Goal: Information Seeking & Learning: Learn about a topic

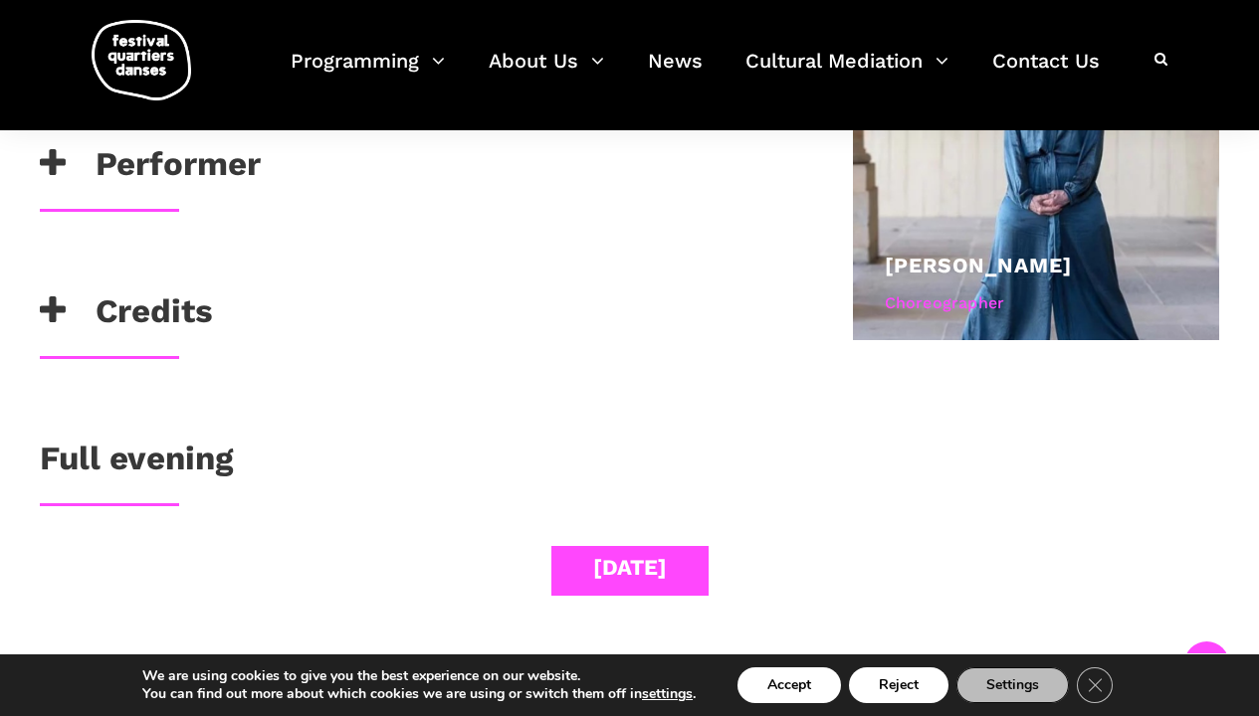
scroll to position [1241, 0]
click at [176, 456] on h3 "Full evening" at bounding box center [136, 464] width 193 height 50
click at [156, 450] on h3 "Full evening" at bounding box center [136, 464] width 193 height 50
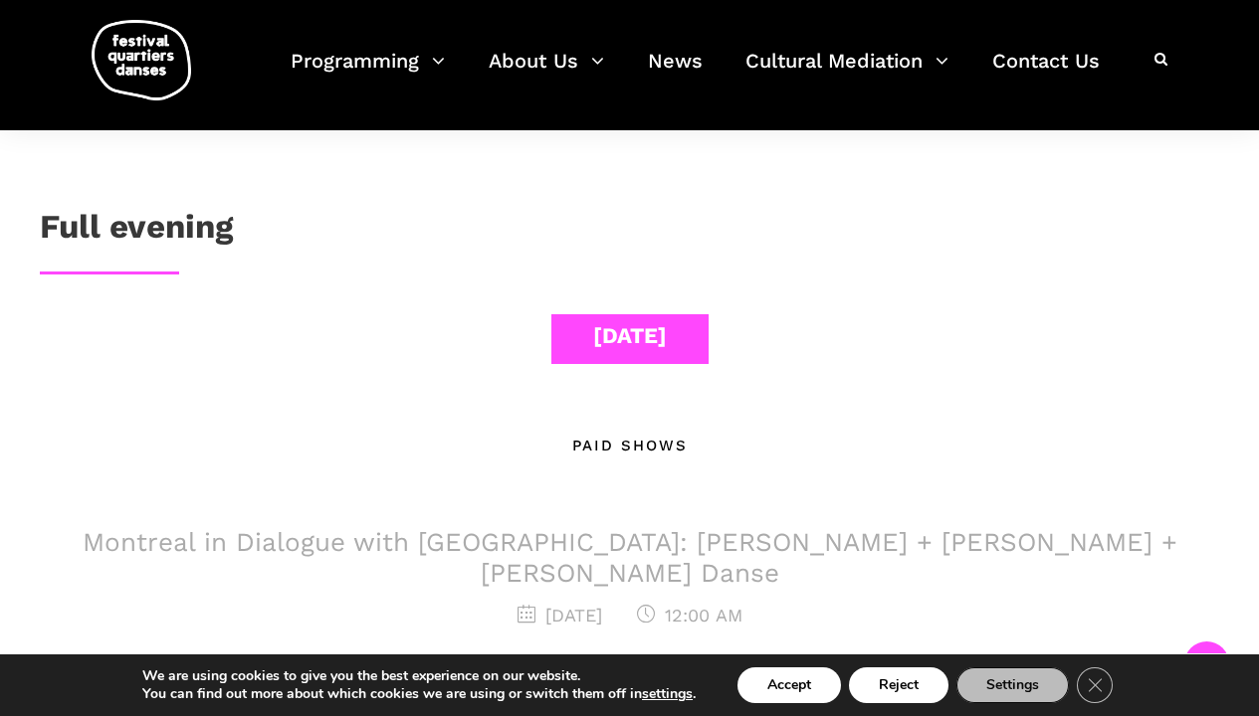
scroll to position [1472, 0]
click at [594, 339] on div "[DATE]" at bounding box center [630, 336] width 74 height 35
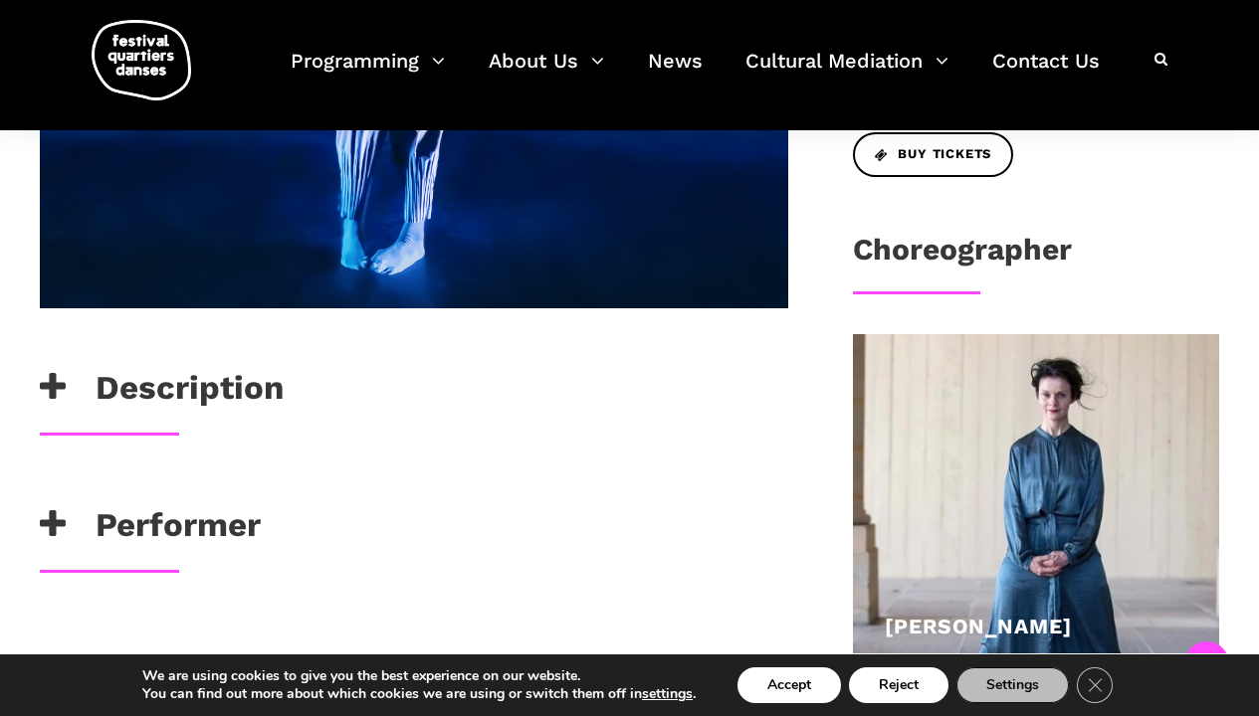
scroll to position [880, 1]
click at [185, 384] on h3 "Description" at bounding box center [162, 393] width 244 height 50
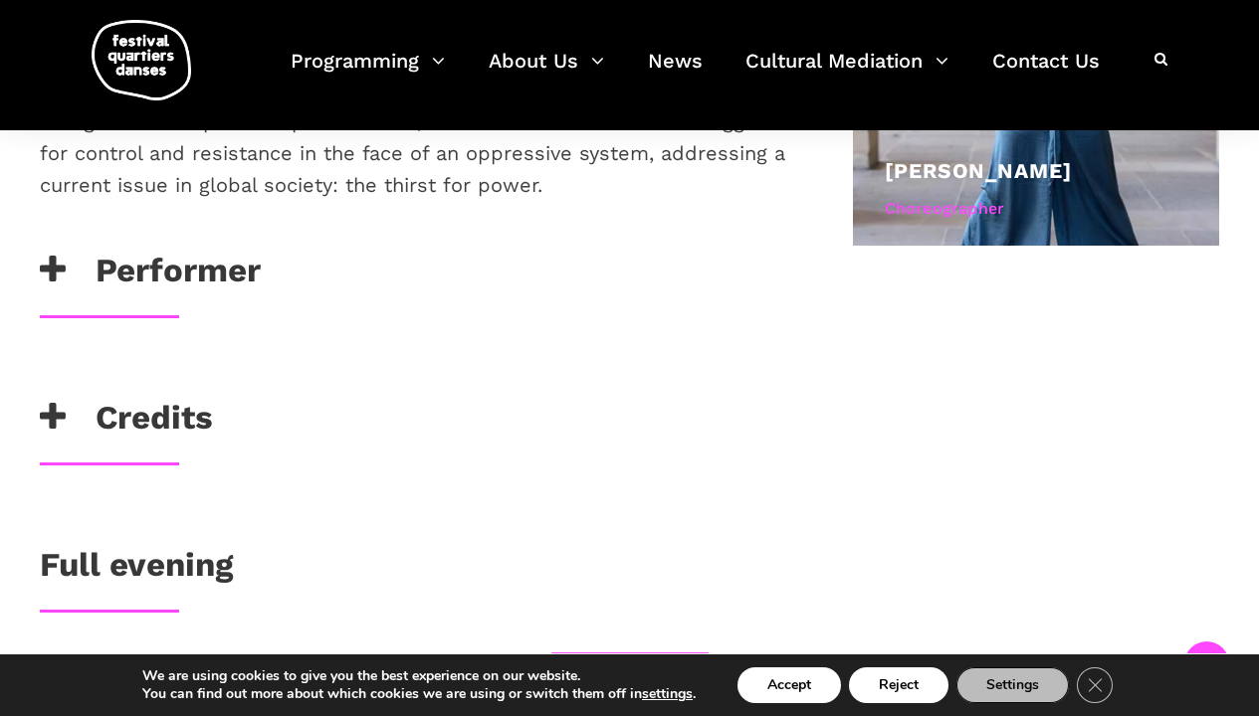
scroll to position [1336, 0]
click at [137, 274] on h3 "Performer" at bounding box center [150, 275] width 221 height 50
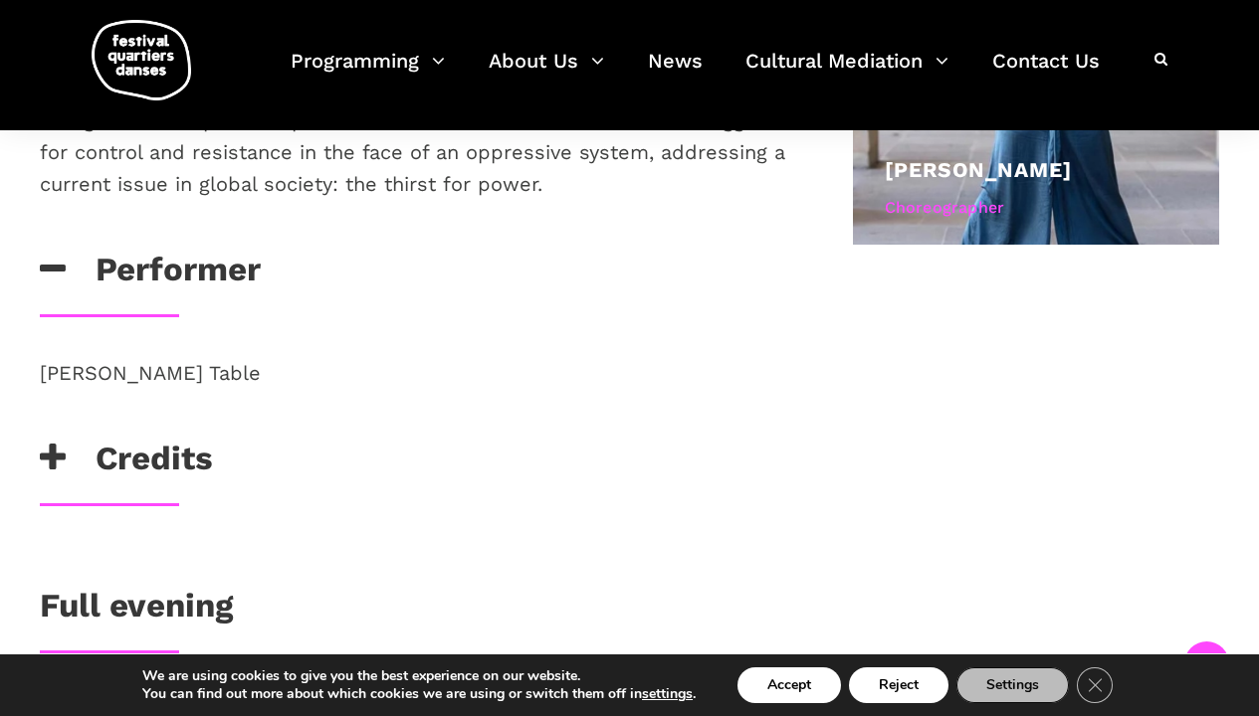
click at [175, 456] on h3 "Credits" at bounding box center [126, 464] width 173 height 50
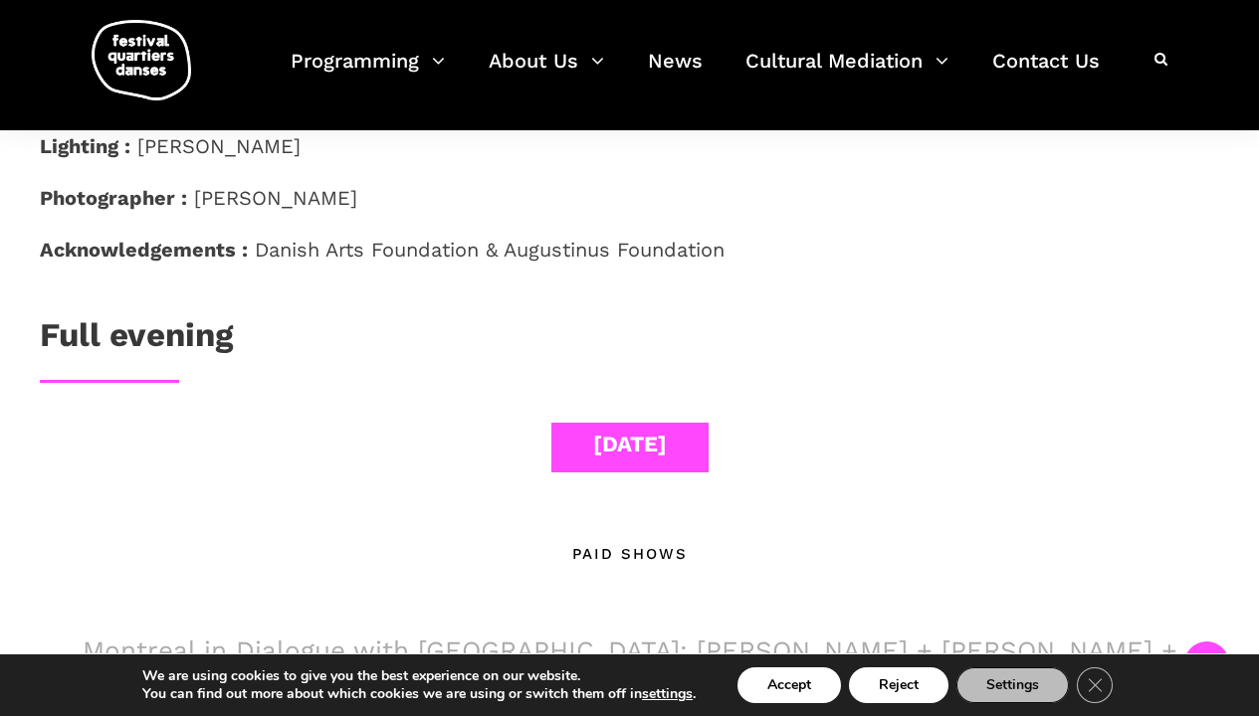
scroll to position [1858, 0]
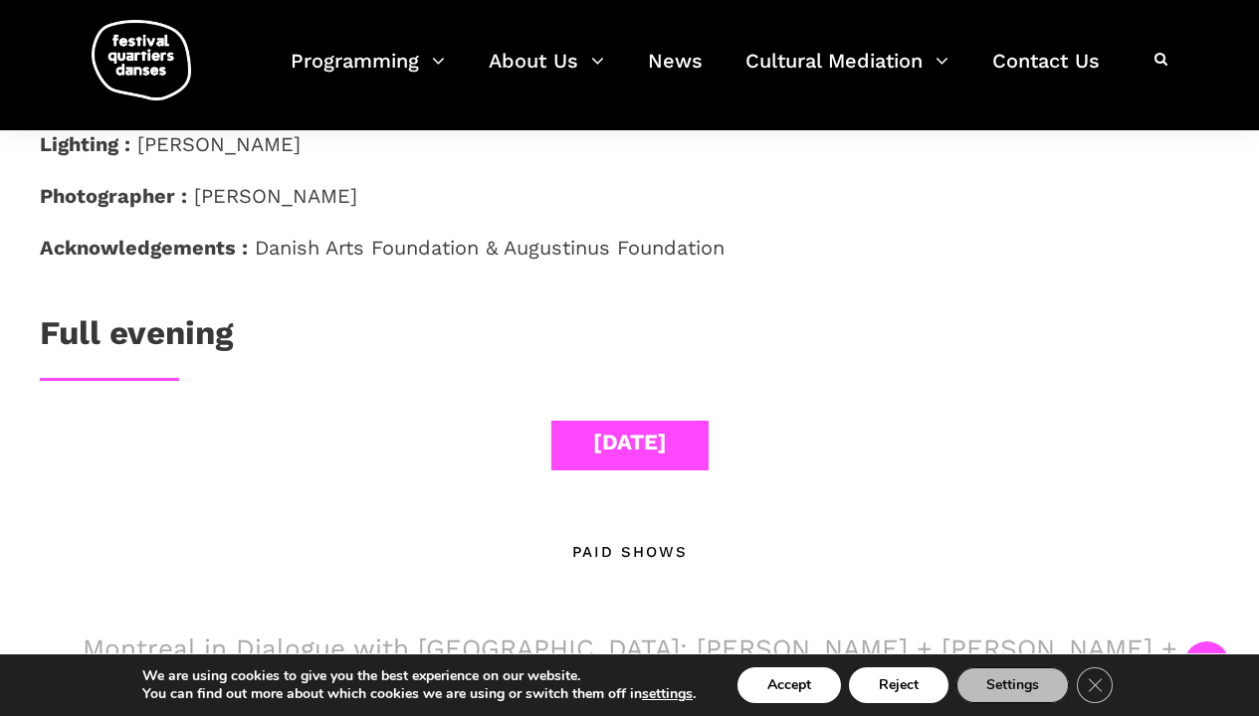
click at [184, 336] on h3 "Full evening" at bounding box center [136, 338] width 193 height 50
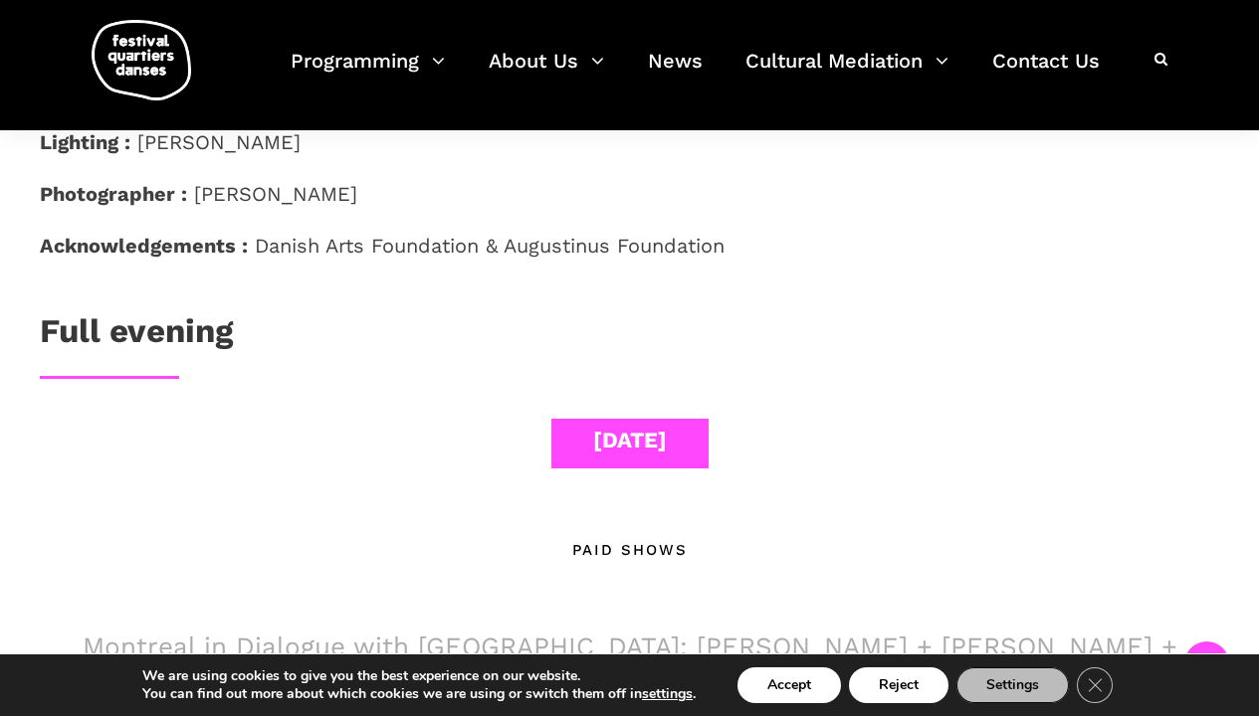
scroll to position [1862, 1]
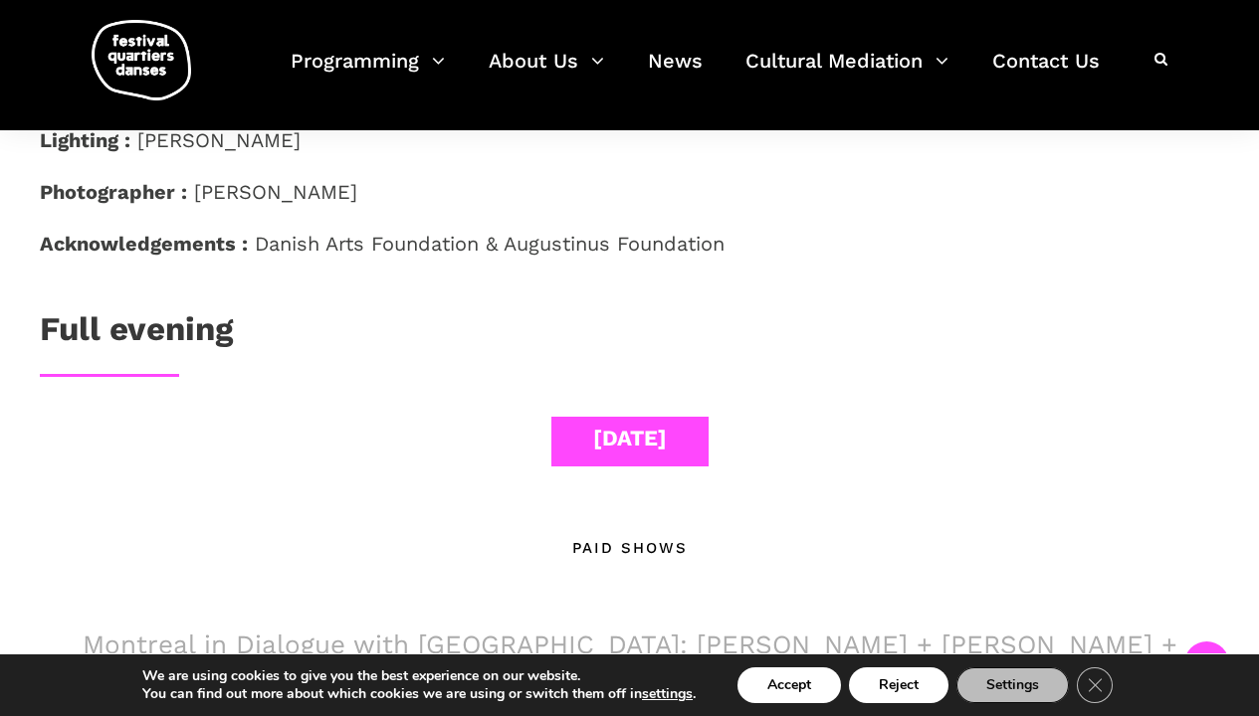
click at [163, 330] on h3 "Full evening" at bounding box center [136, 334] width 193 height 50
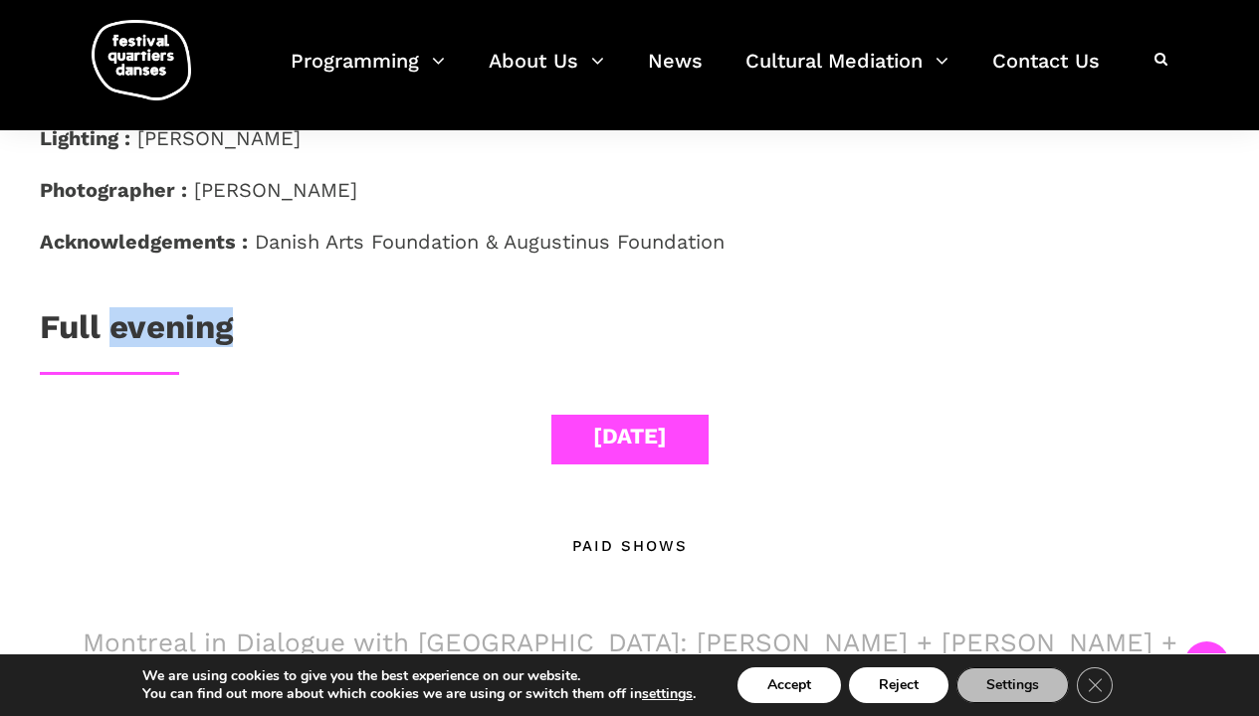
click at [163, 330] on h3 "Full evening" at bounding box center [136, 332] width 193 height 50
click at [127, 321] on h3 "Full evening" at bounding box center [136, 331] width 193 height 50
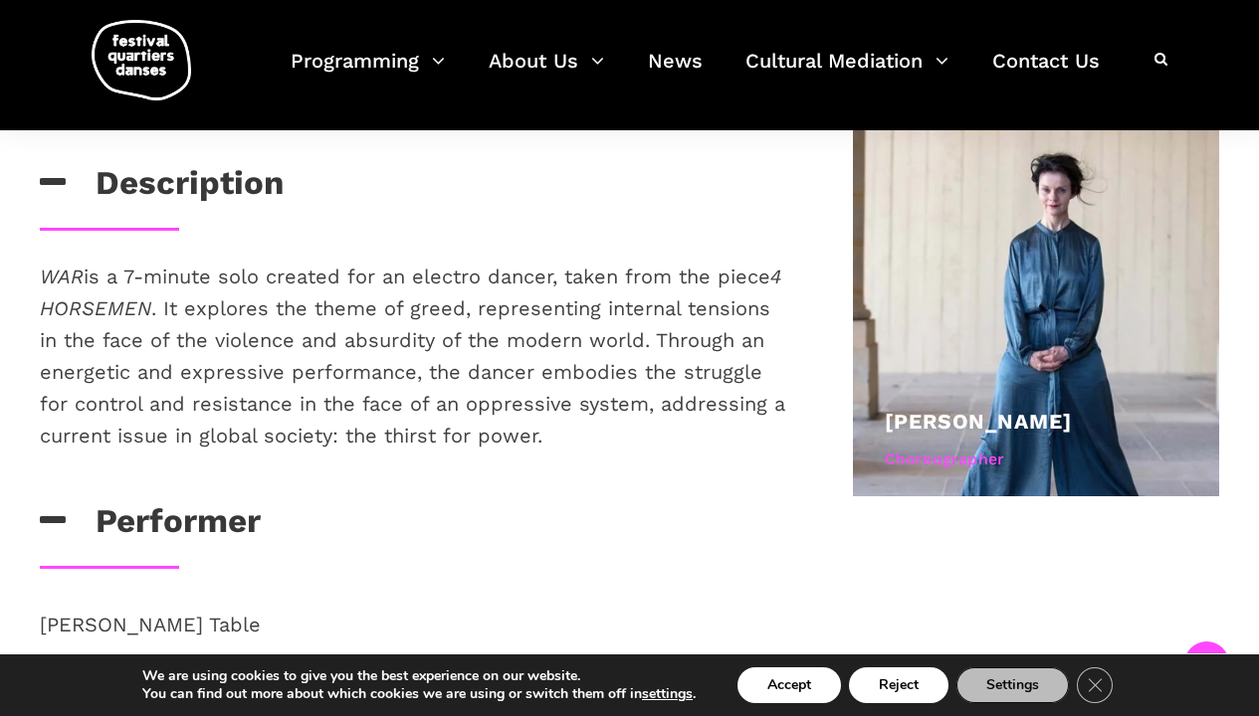
scroll to position [1083, 0]
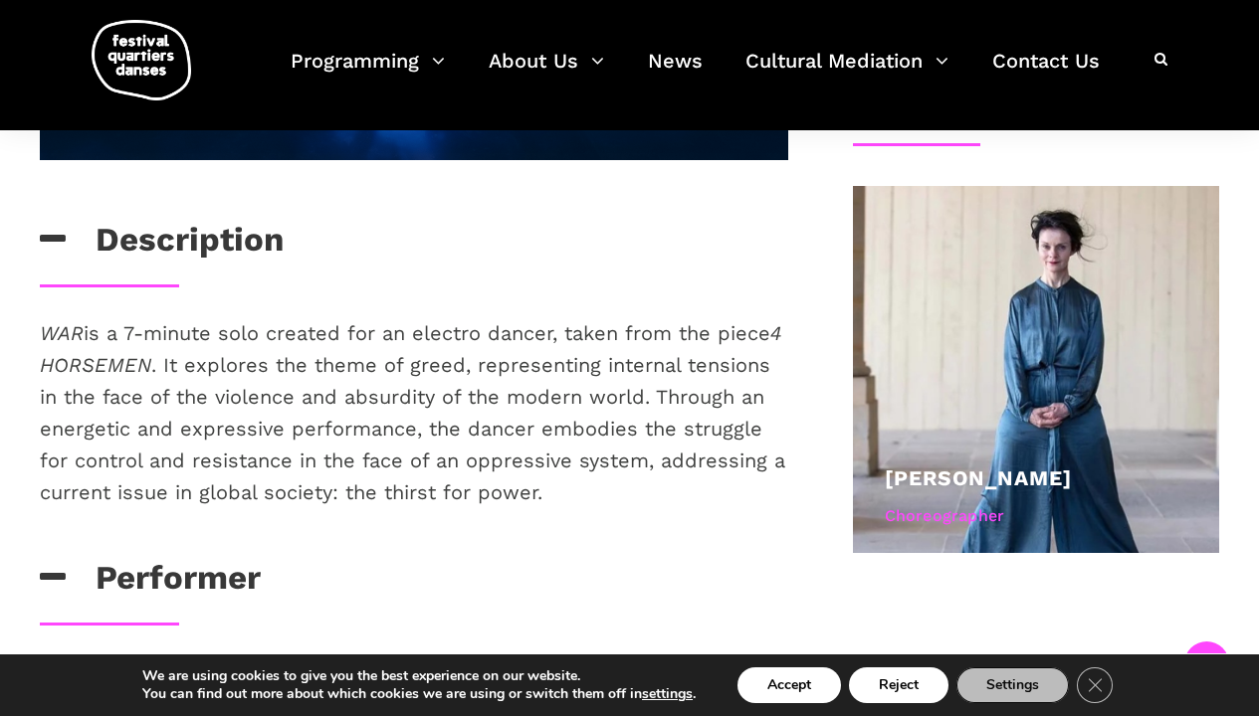
click at [338, 255] on div "Description" at bounding box center [414, 245] width 748 height 50
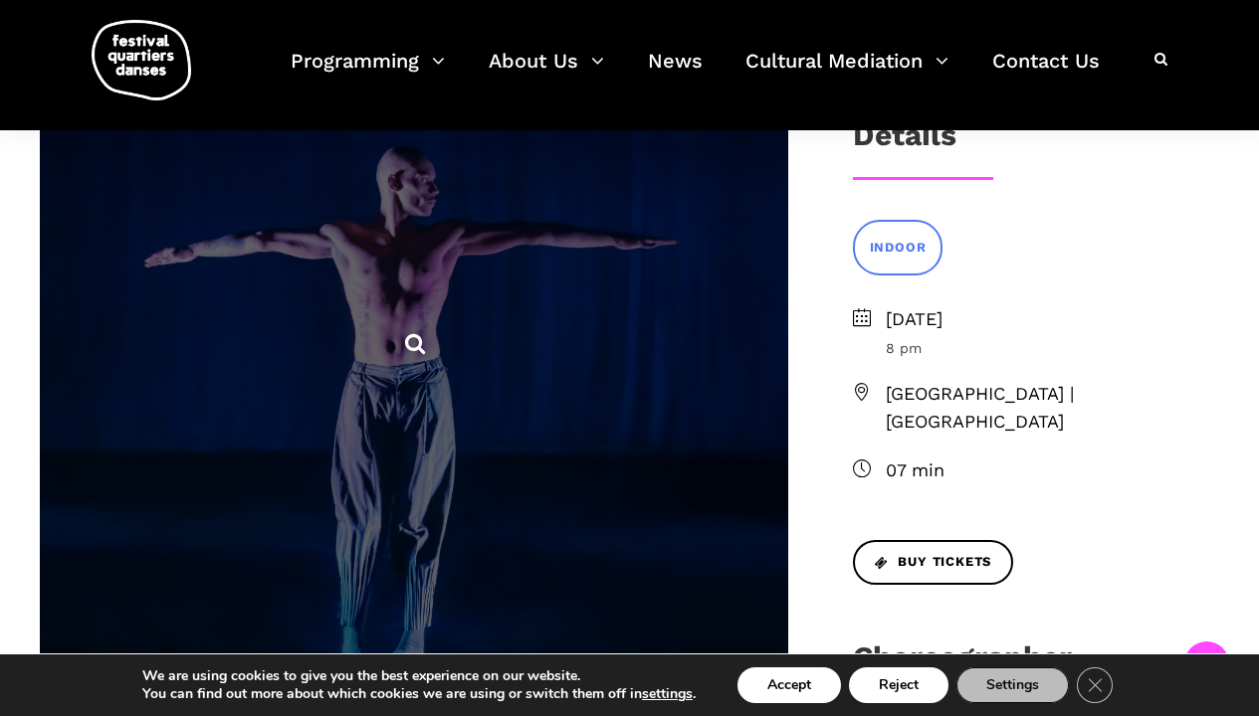
scroll to position [470, 0]
click at [109, 279] on span at bounding box center [414, 344] width 748 height 748
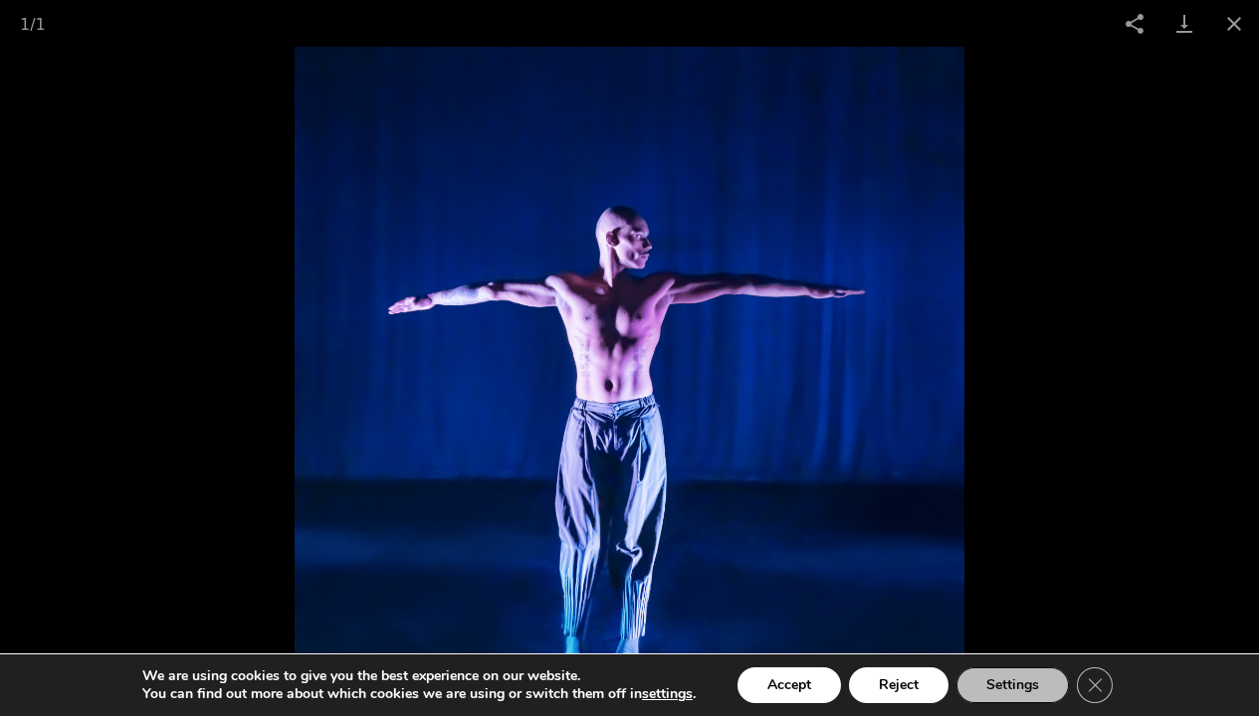
scroll to position [540, 0]
click at [592, 386] on img at bounding box center [630, 382] width 670 height 670
click at [587, 399] on img at bounding box center [630, 382] width 670 height 670
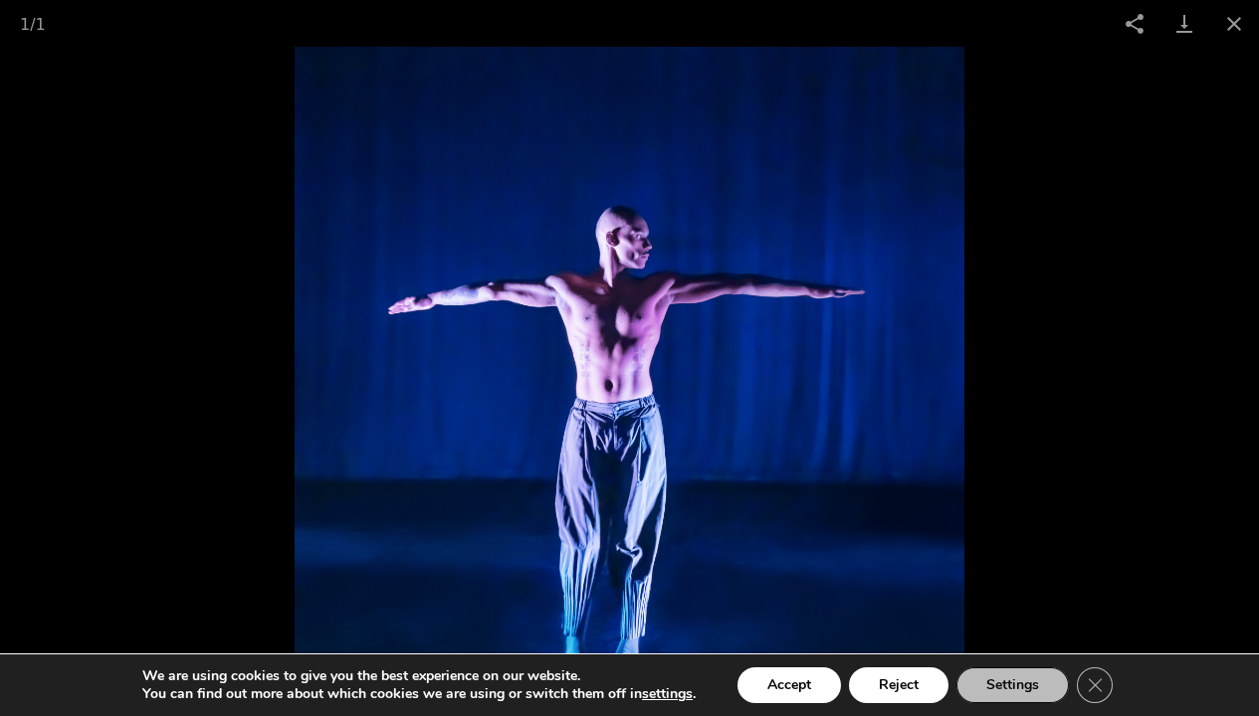
click at [587, 399] on img at bounding box center [630, 382] width 670 height 670
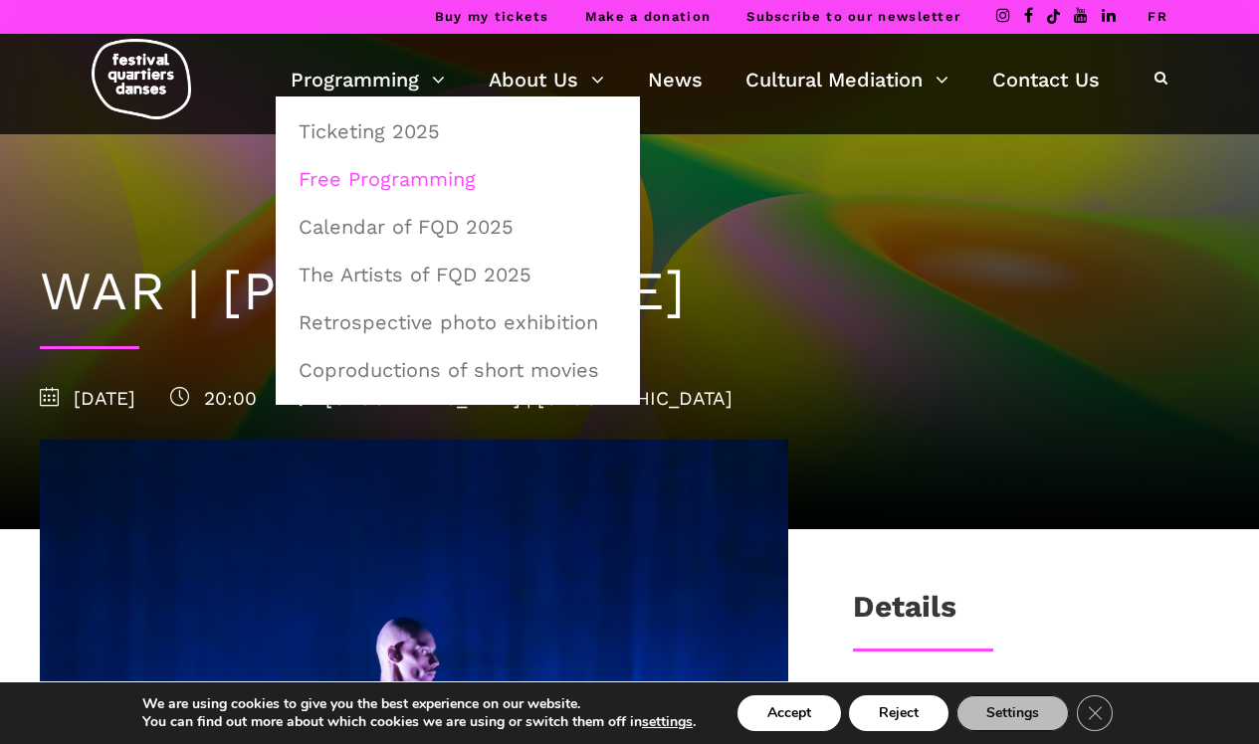
click at [346, 180] on link "Free Programming" at bounding box center [458, 179] width 342 height 46
click at [341, 228] on link "Calendar of FQD 2025" at bounding box center [458, 227] width 342 height 46
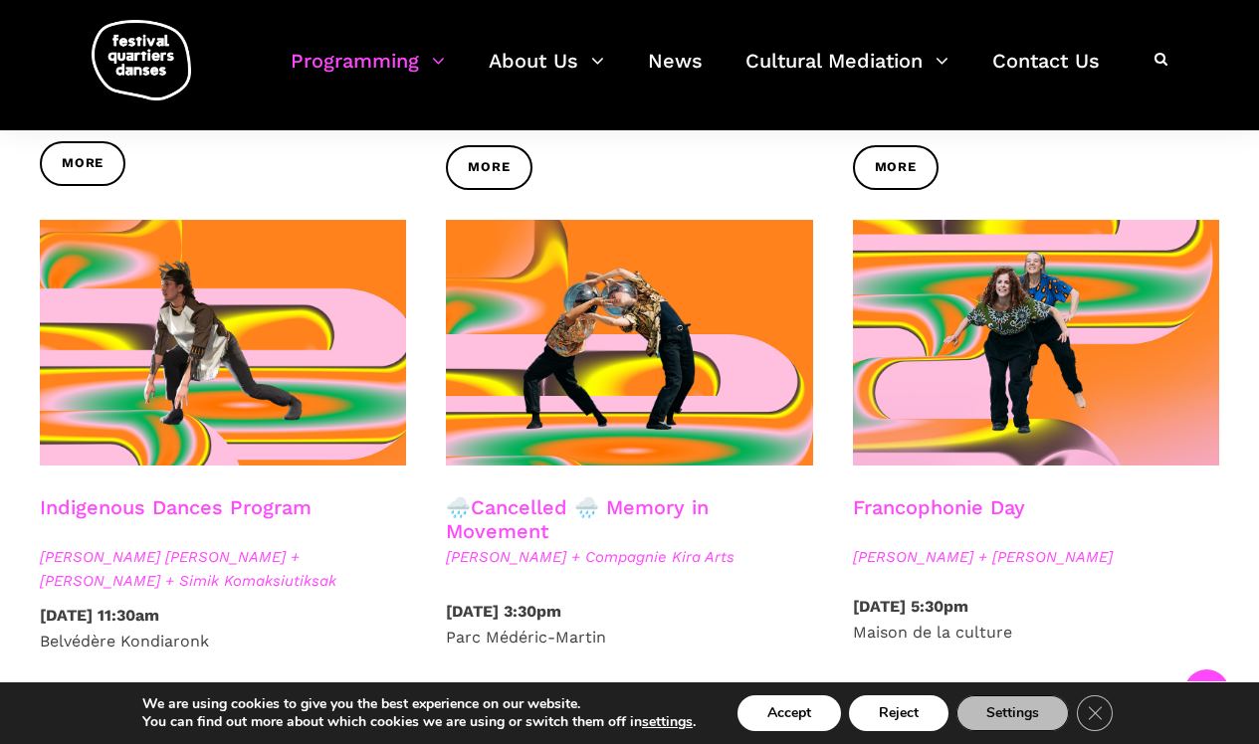
scroll to position [945, 1]
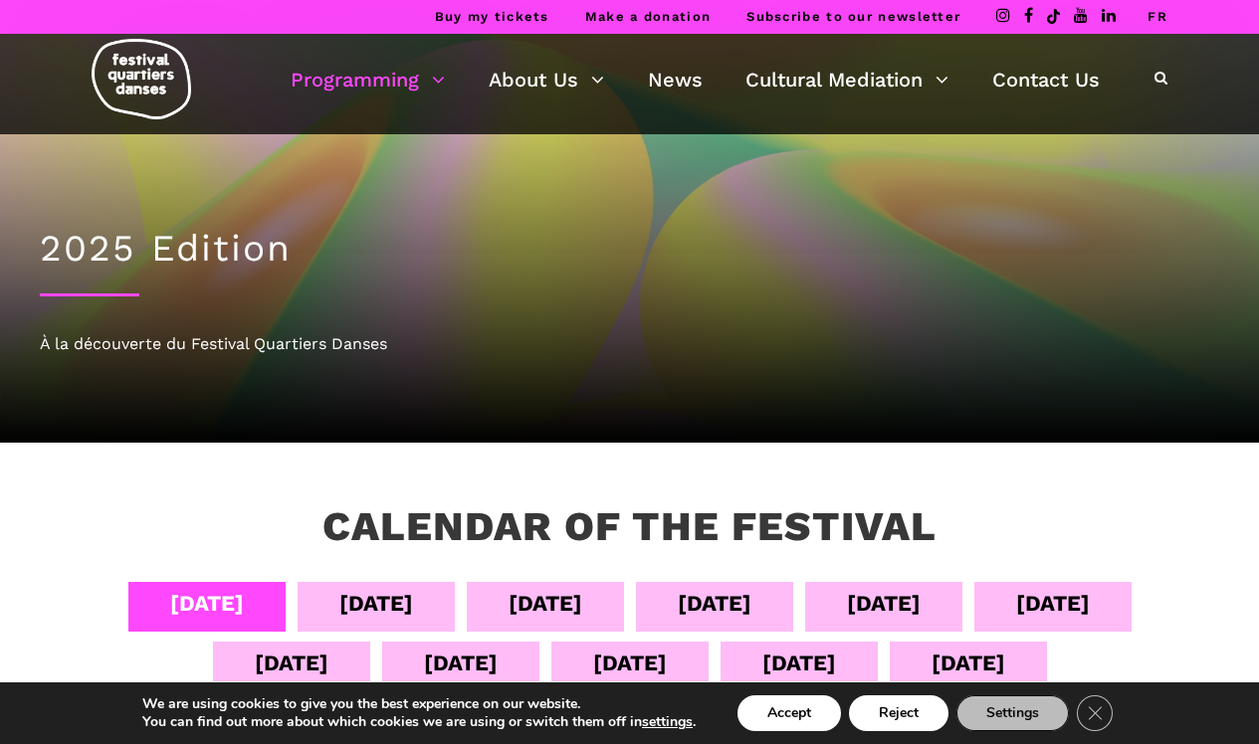
click at [714, 599] on div "[DATE]" at bounding box center [715, 603] width 74 height 35
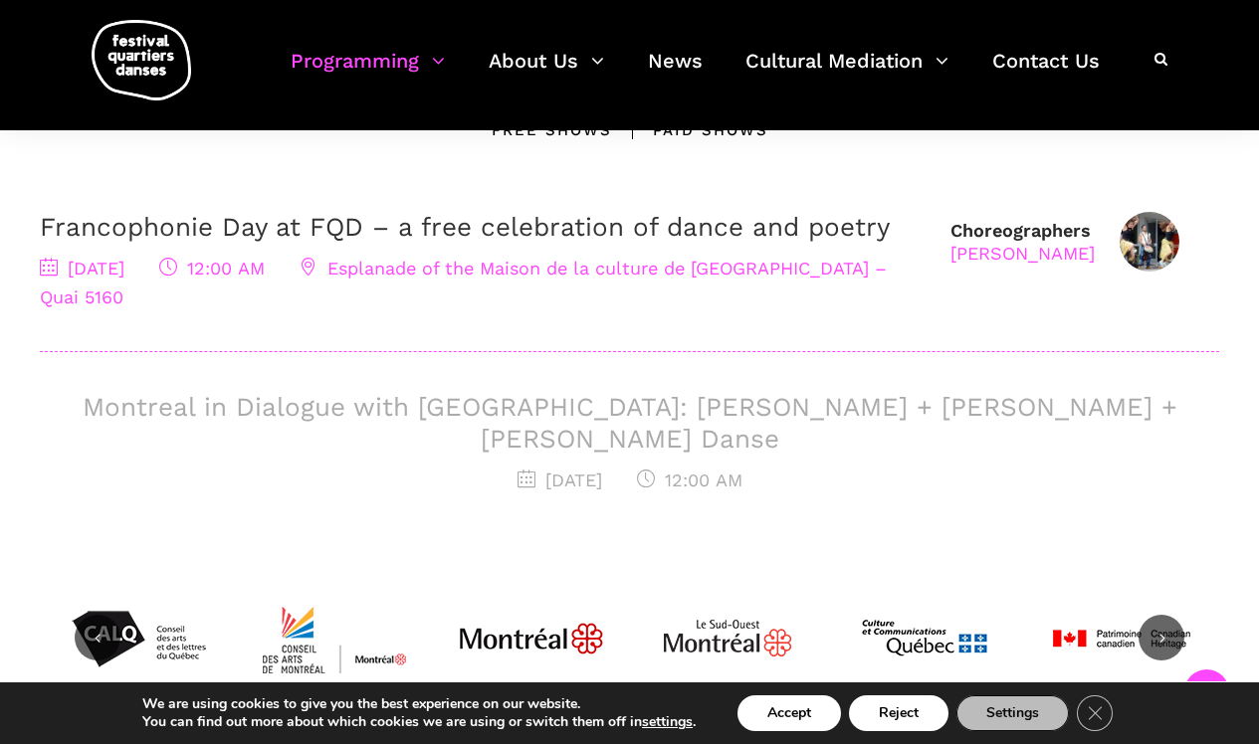
scroll to position [641, 0]
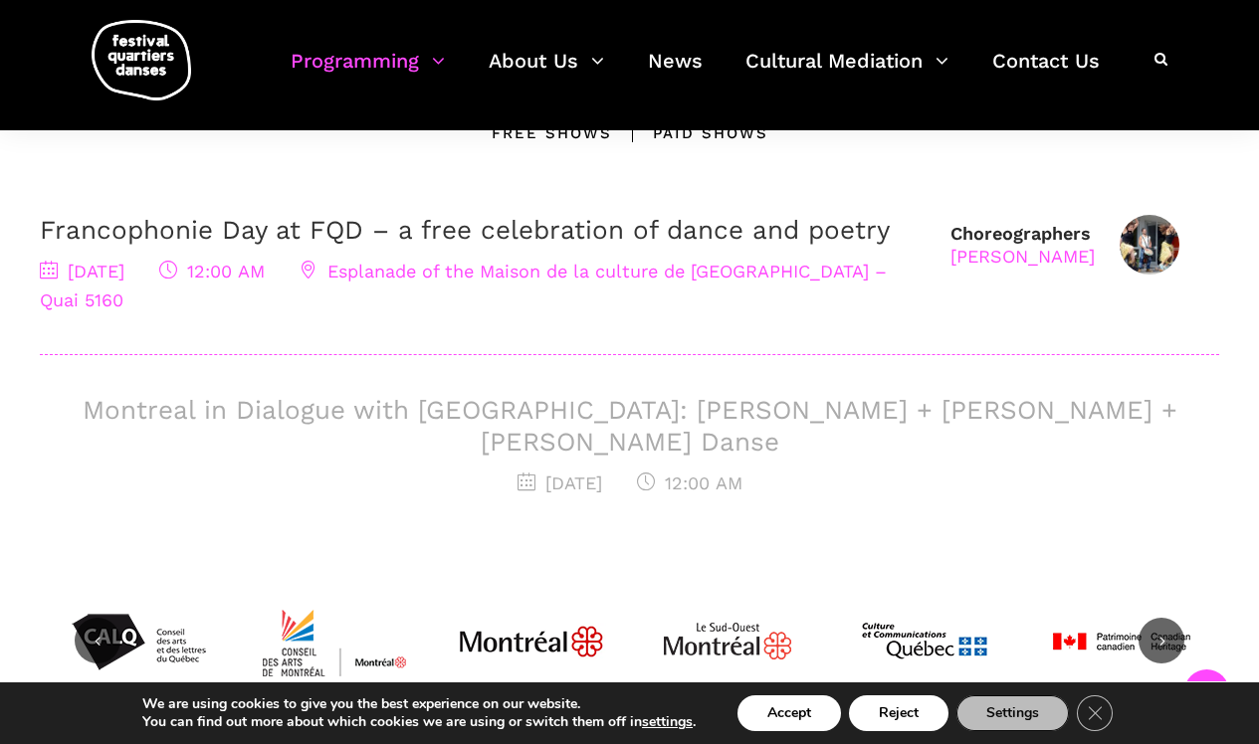
click at [516, 412] on h3 "Montreal in Dialogue with [GEOGRAPHIC_DATA]: [PERSON_NAME] + [PERSON_NAME] + [P…" at bounding box center [629, 426] width 1179 height 62
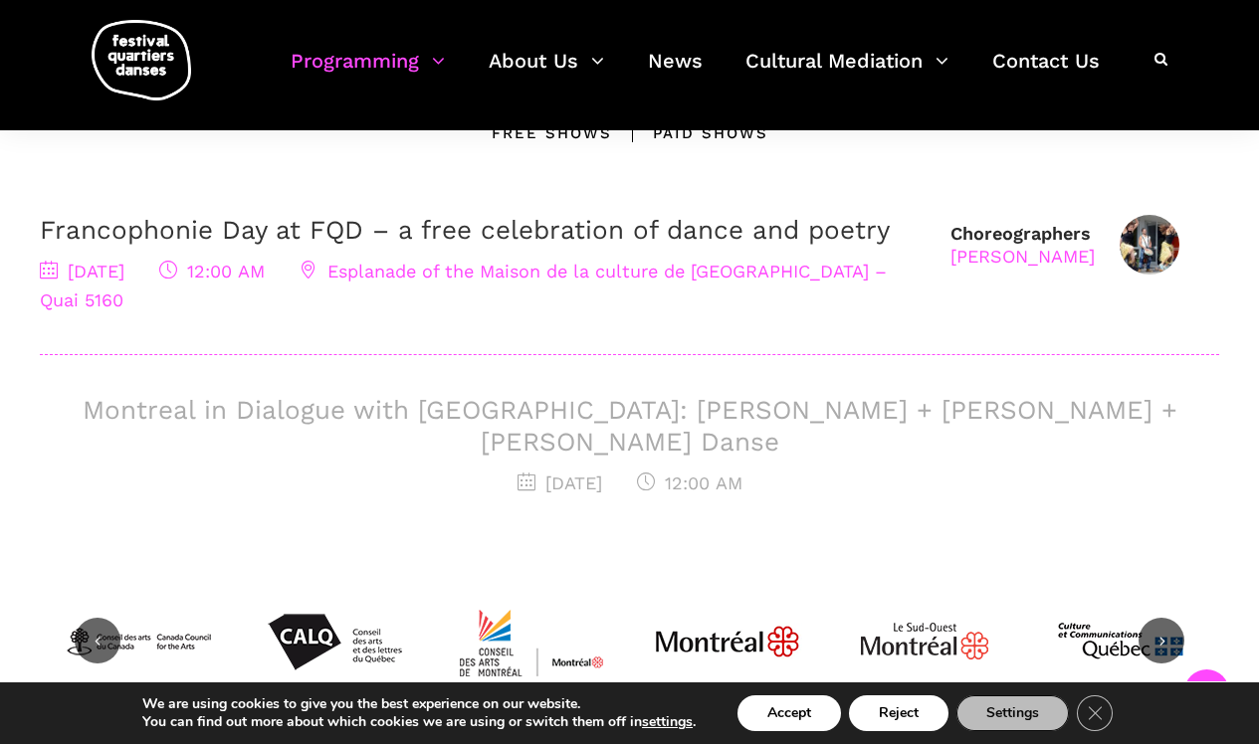
click at [512, 396] on h3 "Montreal in Dialogue with [GEOGRAPHIC_DATA]: [PERSON_NAME] + [PERSON_NAME] + [P…" at bounding box center [629, 426] width 1179 height 62
click at [506, 407] on h3 "Montreal in Dialogue with [GEOGRAPHIC_DATA]: [PERSON_NAME] + [PERSON_NAME] + [P…" at bounding box center [629, 426] width 1179 height 62
click at [153, 404] on h3 "Montreal in Dialogue with [GEOGRAPHIC_DATA]: [PERSON_NAME] + [PERSON_NAME] + [P…" at bounding box center [629, 426] width 1179 height 62
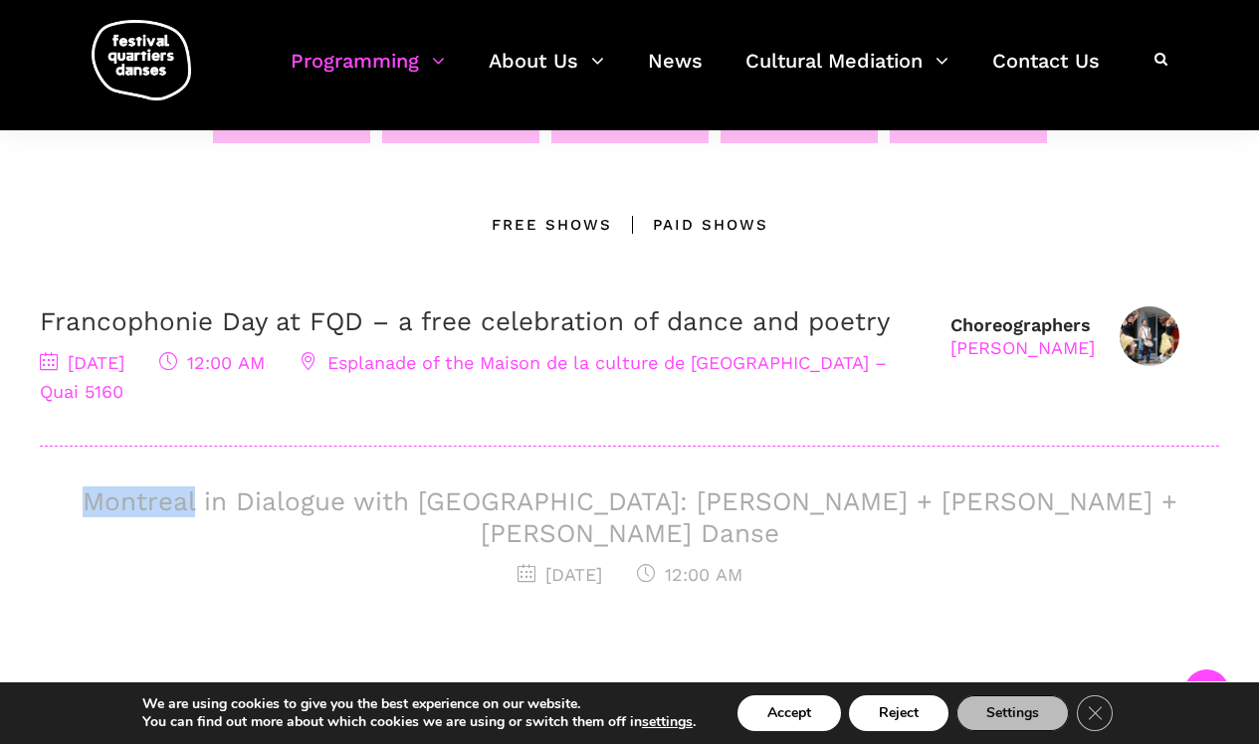
scroll to position [551, 0]
